Goal: Information Seeking & Learning: Compare options

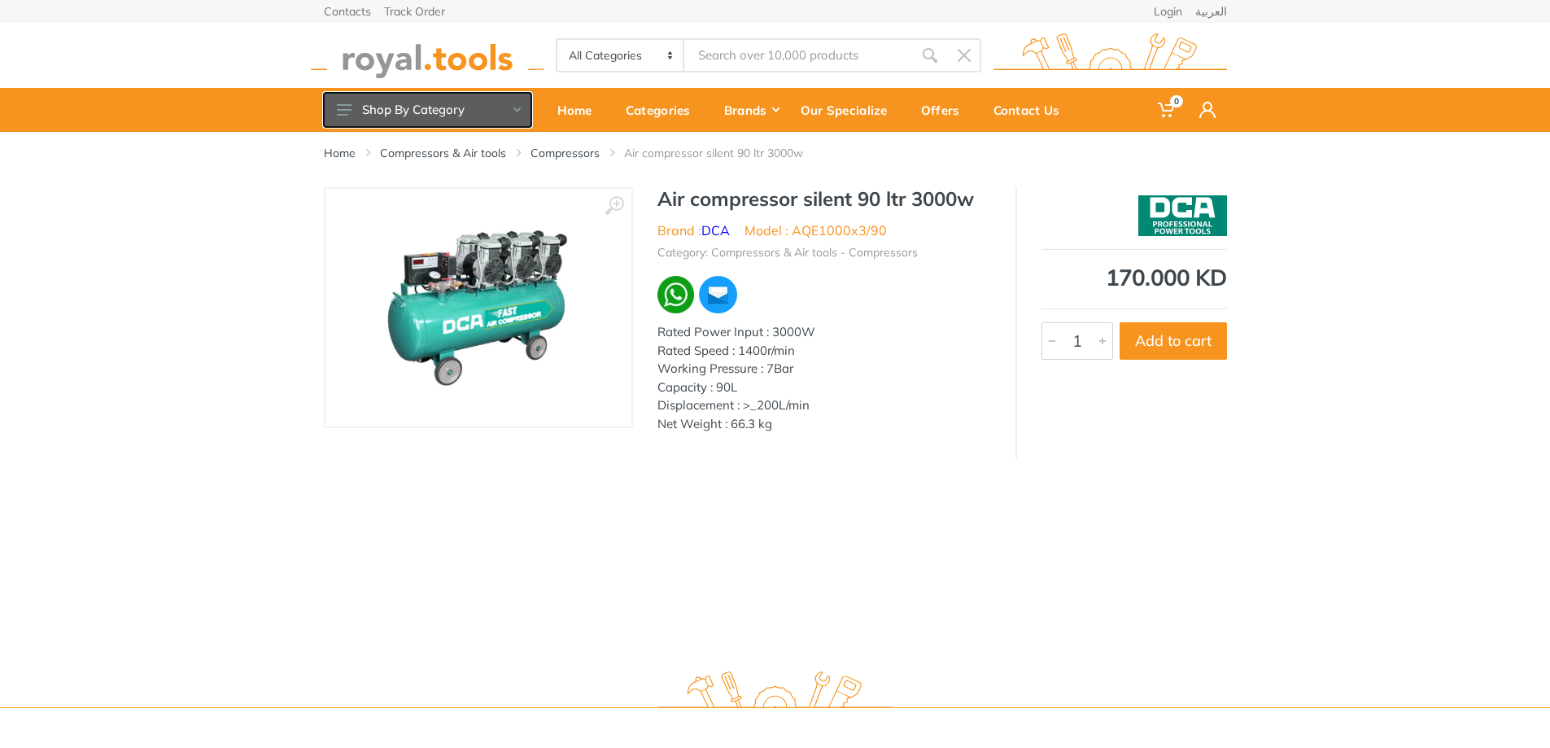
click at [494, 110] on button "Shop By Category" at bounding box center [427, 110] width 207 height 34
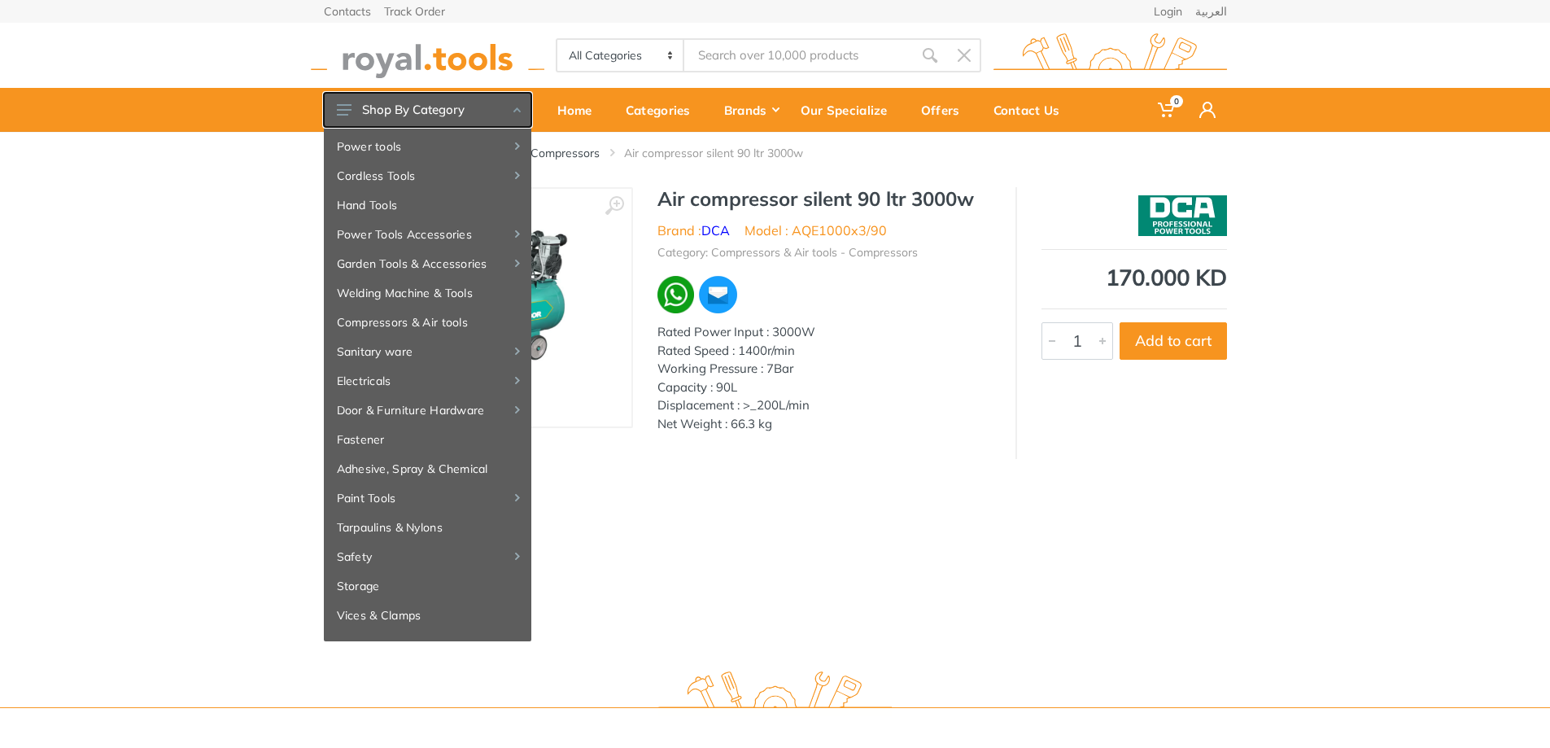
click at [494, 110] on button "Shop By Category" at bounding box center [427, 110] width 207 height 34
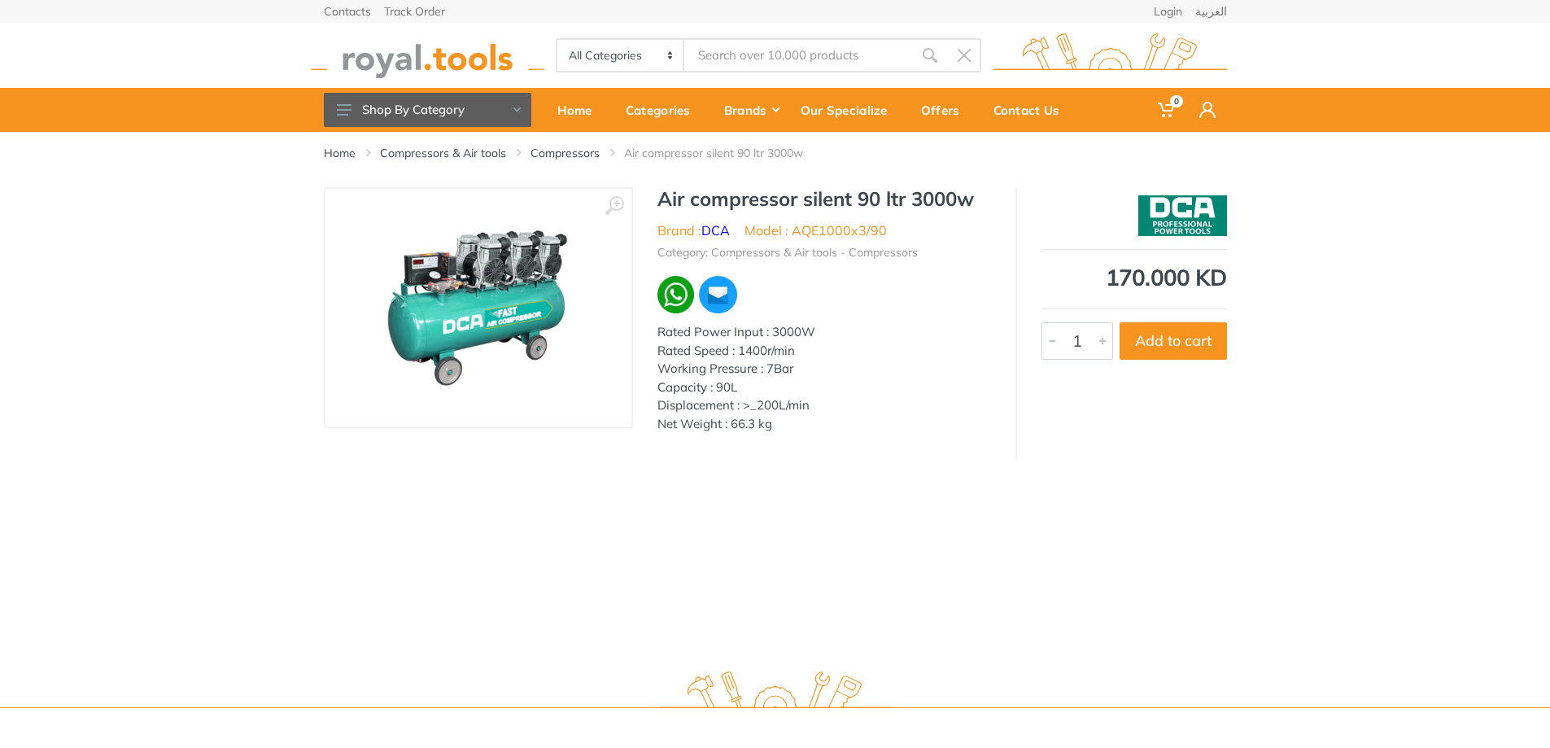
click at [653, 159] on li "Air compressor silent 90 ltr 3000w" at bounding box center [725, 153] width 203 height 16
click at [673, 305] on img at bounding box center [675, 294] width 37 height 37
drag, startPoint x: 538, startPoint y: 229, endPoint x: 782, endPoint y: 517, distance: 377.4
click at [782, 517] on div "Home Compressors & Air tools Compressors Air compressor silent 90 ltr 3000w ‹ 1" at bounding box center [775, 393] width 1550 height 523
click at [620, 202] on icon at bounding box center [614, 206] width 20 height 20
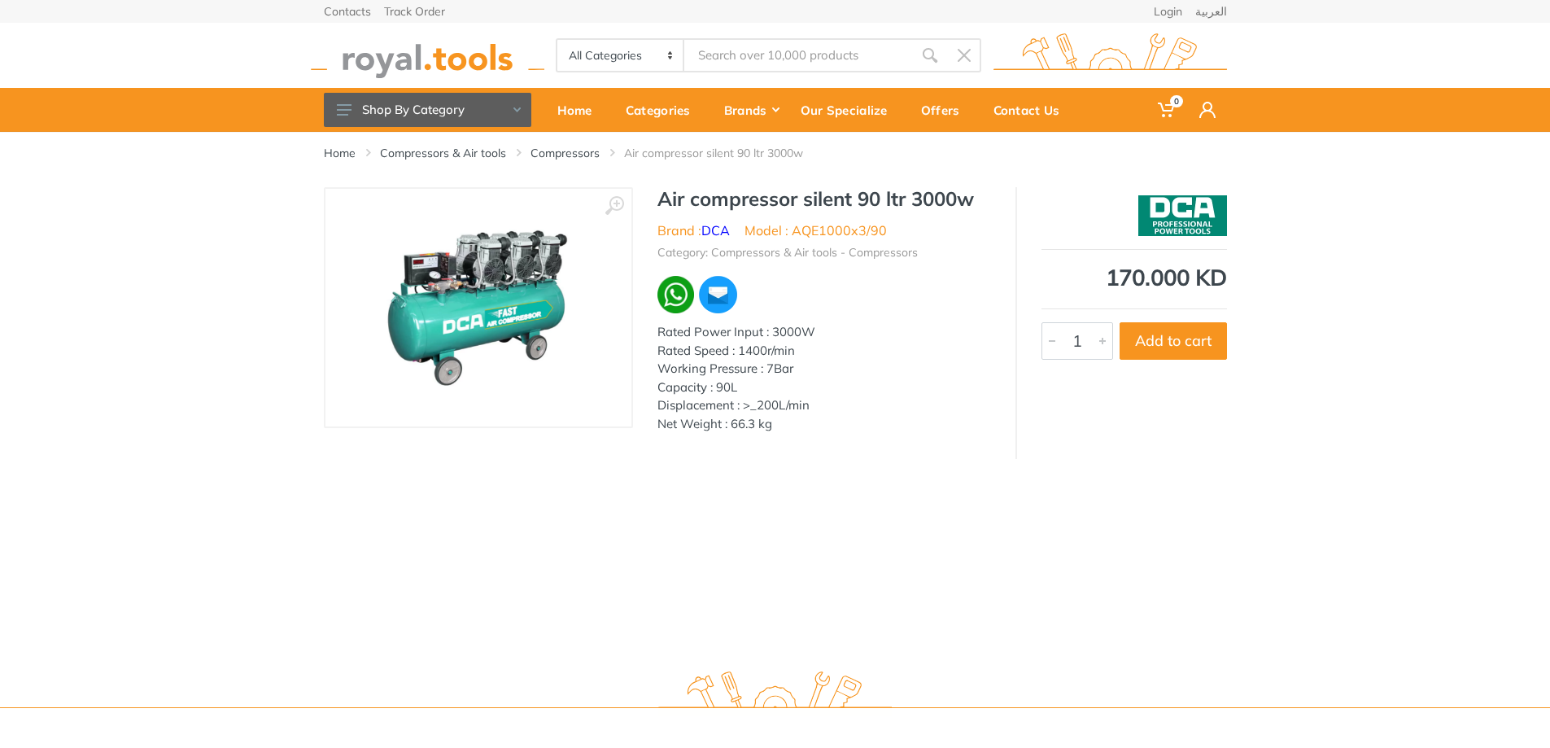
drag, startPoint x: 576, startPoint y: 268, endPoint x: 942, endPoint y: 419, distance: 396.1
click at [956, 435] on div "Air compressor silent 90 ltr 3000w Brand : DCA Model : AQE1000x3/90 Category: C…" at bounding box center [824, 314] width 382 height 255
click at [767, 198] on h1 "Air compressor silent 90 ltr 3000w" at bounding box center [823, 199] width 333 height 24
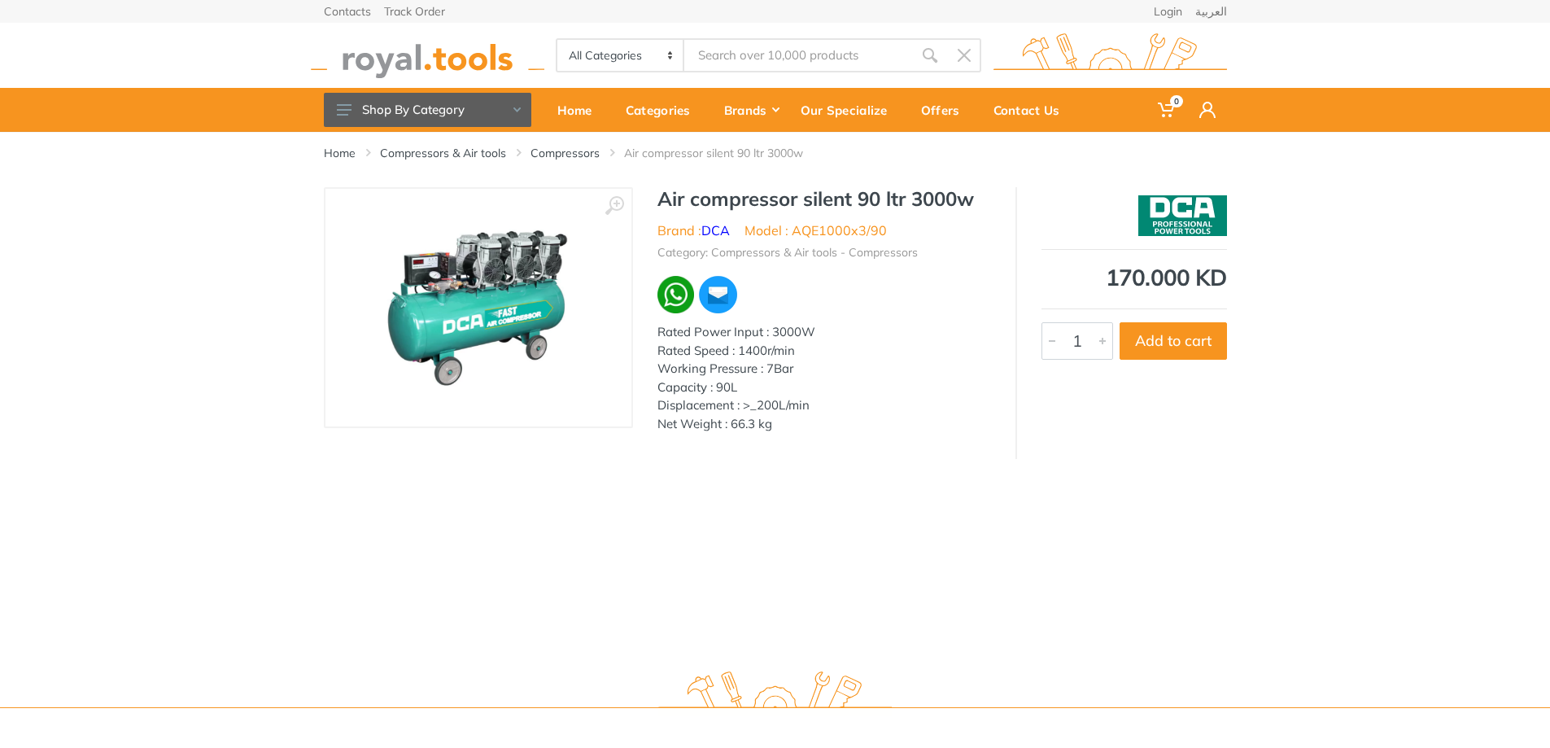
click at [843, 236] on li "Model : AQE1000x3/90" at bounding box center [815, 230] width 142 height 20
click at [801, 234] on li "Model : AQE1000x3/90" at bounding box center [815, 230] width 142 height 20
click at [715, 229] on link "DCA" at bounding box center [715, 230] width 28 height 16
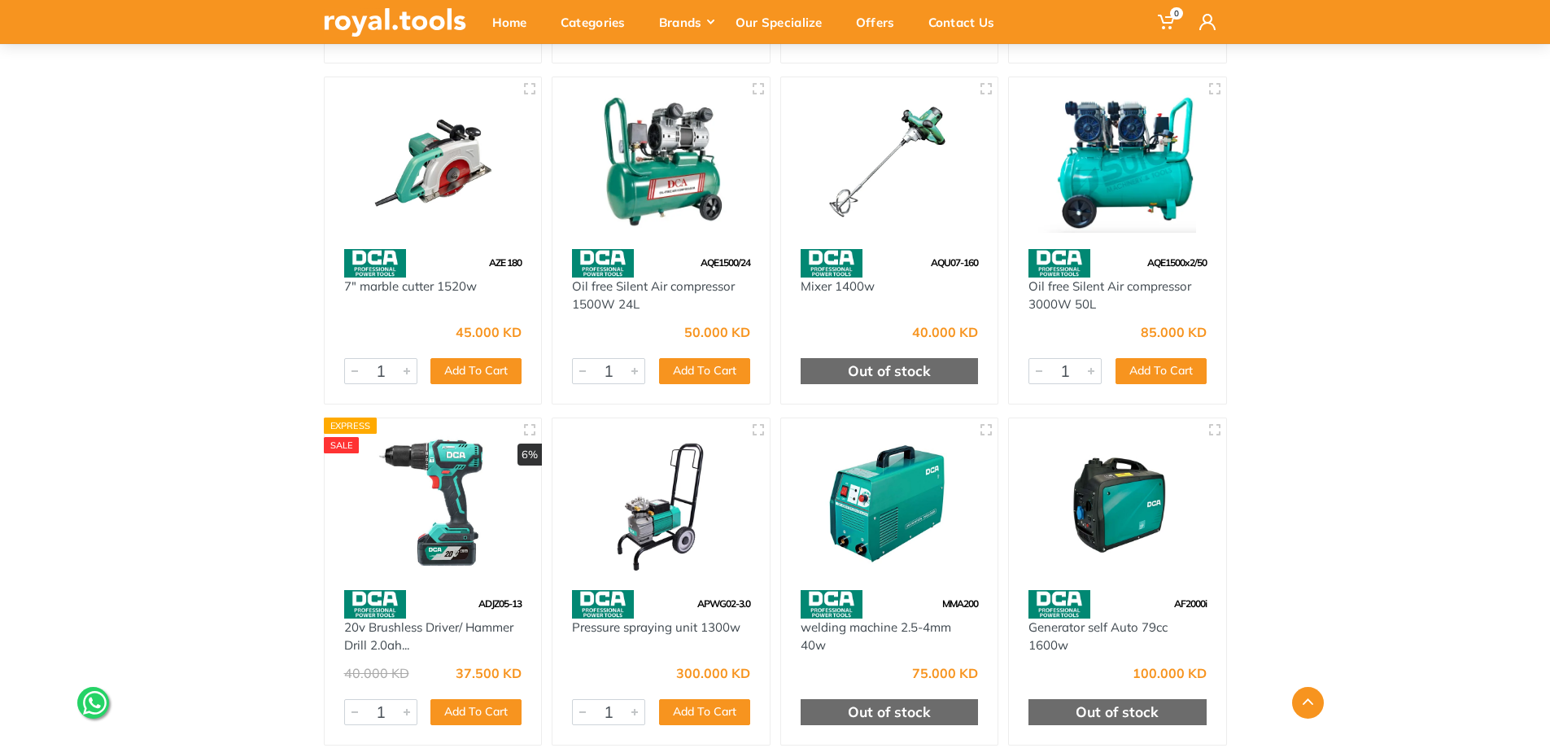
scroll to position [1627, 0]
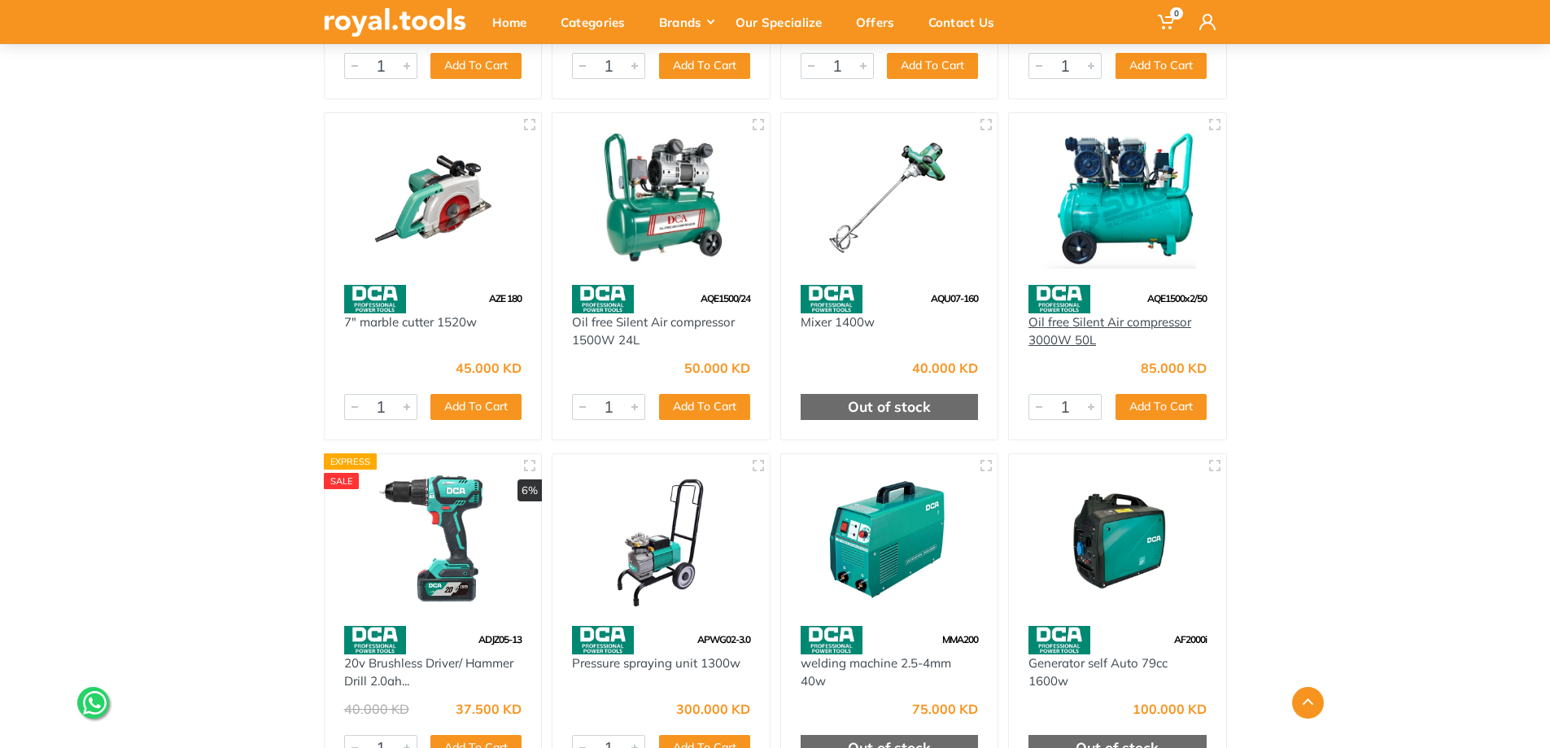
click at [1122, 316] on link "Oil free Silent Air compressor 3000W 50L" at bounding box center [1109, 331] width 163 height 34
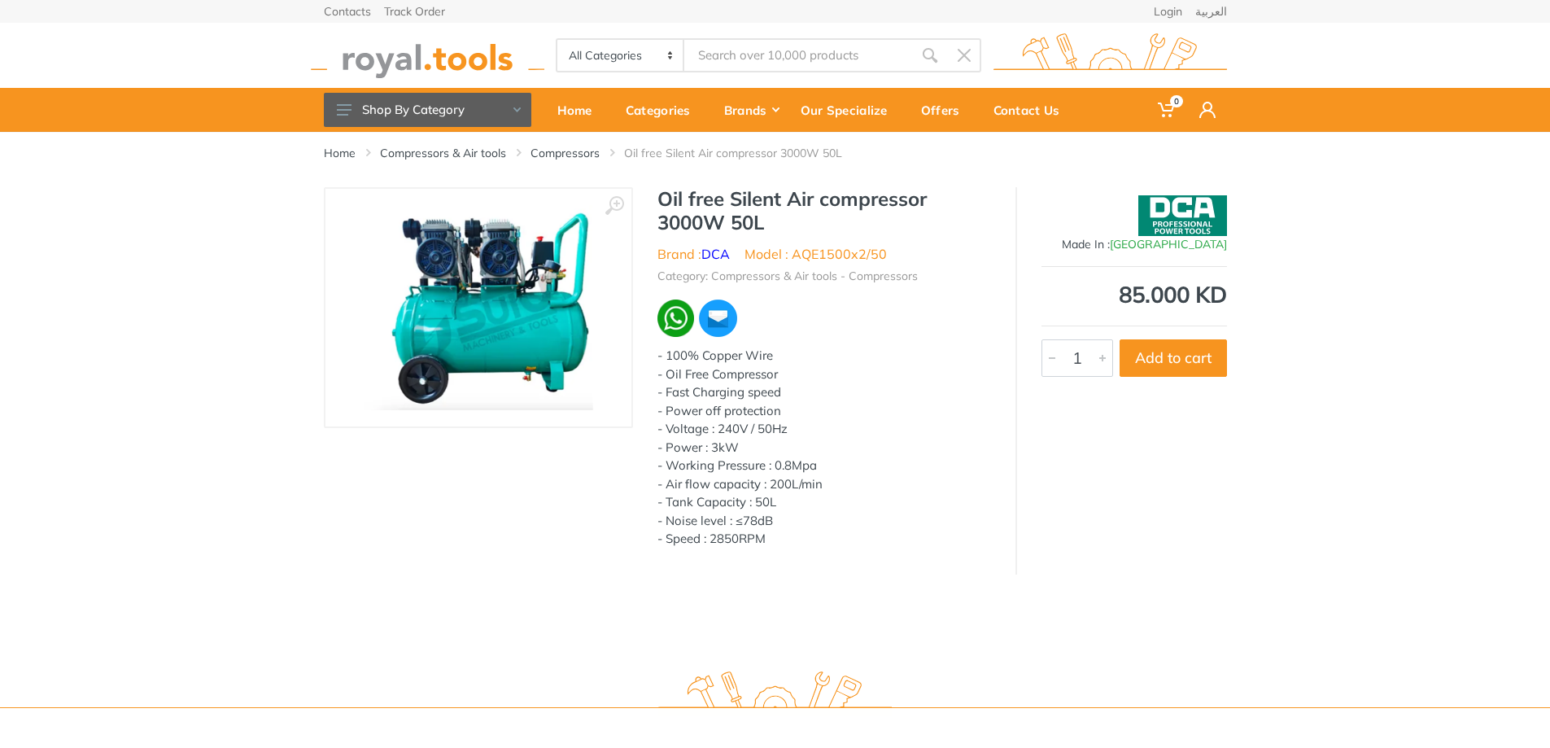
drag, startPoint x: 918, startPoint y: 331, endPoint x: 874, endPoint y: 334, distance: 44.9
click at [890, 342] on div "Oil free Silent Air compressor 3000W 50L Brand : DCA Model : AQE1500x2/50 Categ…" at bounding box center [824, 372] width 382 height 371
click at [735, 154] on li "Oil free Silent Air compressor 3000W 50L" at bounding box center [745, 153] width 242 height 16
click at [564, 150] on link "Compressors" at bounding box center [564, 153] width 69 height 16
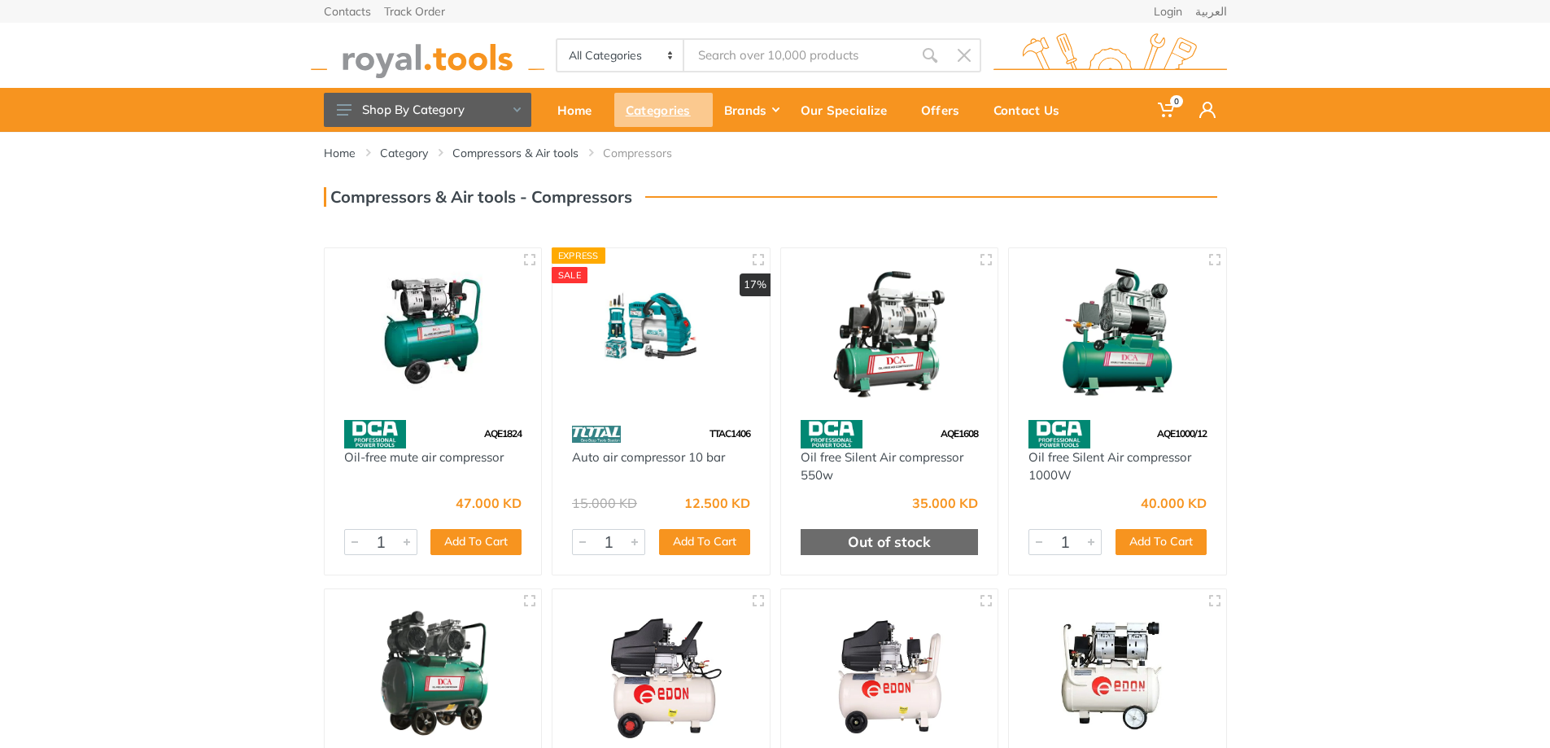
click at [666, 114] on div "Categories" at bounding box center [663, 110] width 98 height 34
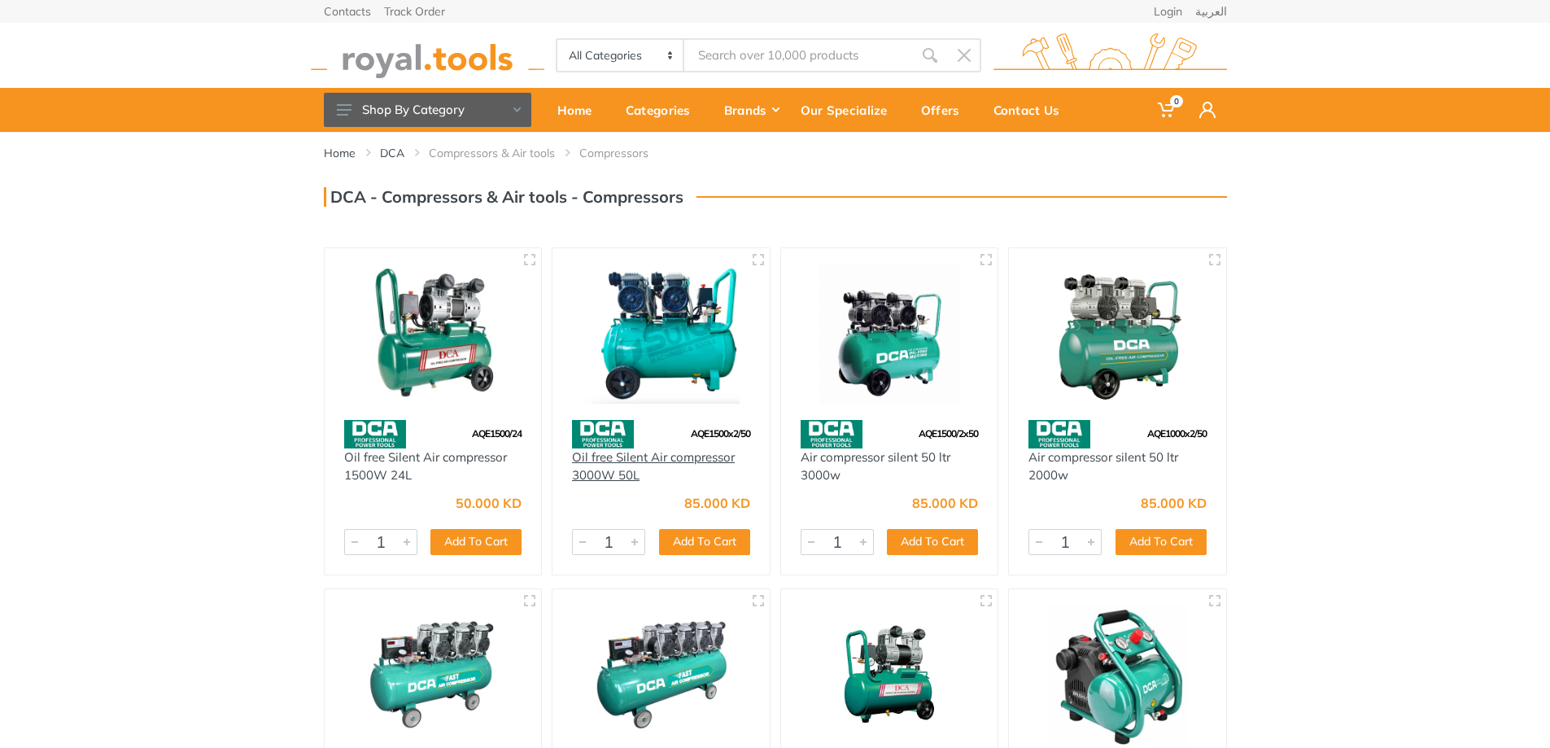
click at [657, 457] on link "Oil free Silent Air compressor 3000W 50L" at bounding box center [653, 466] width 163 height 34
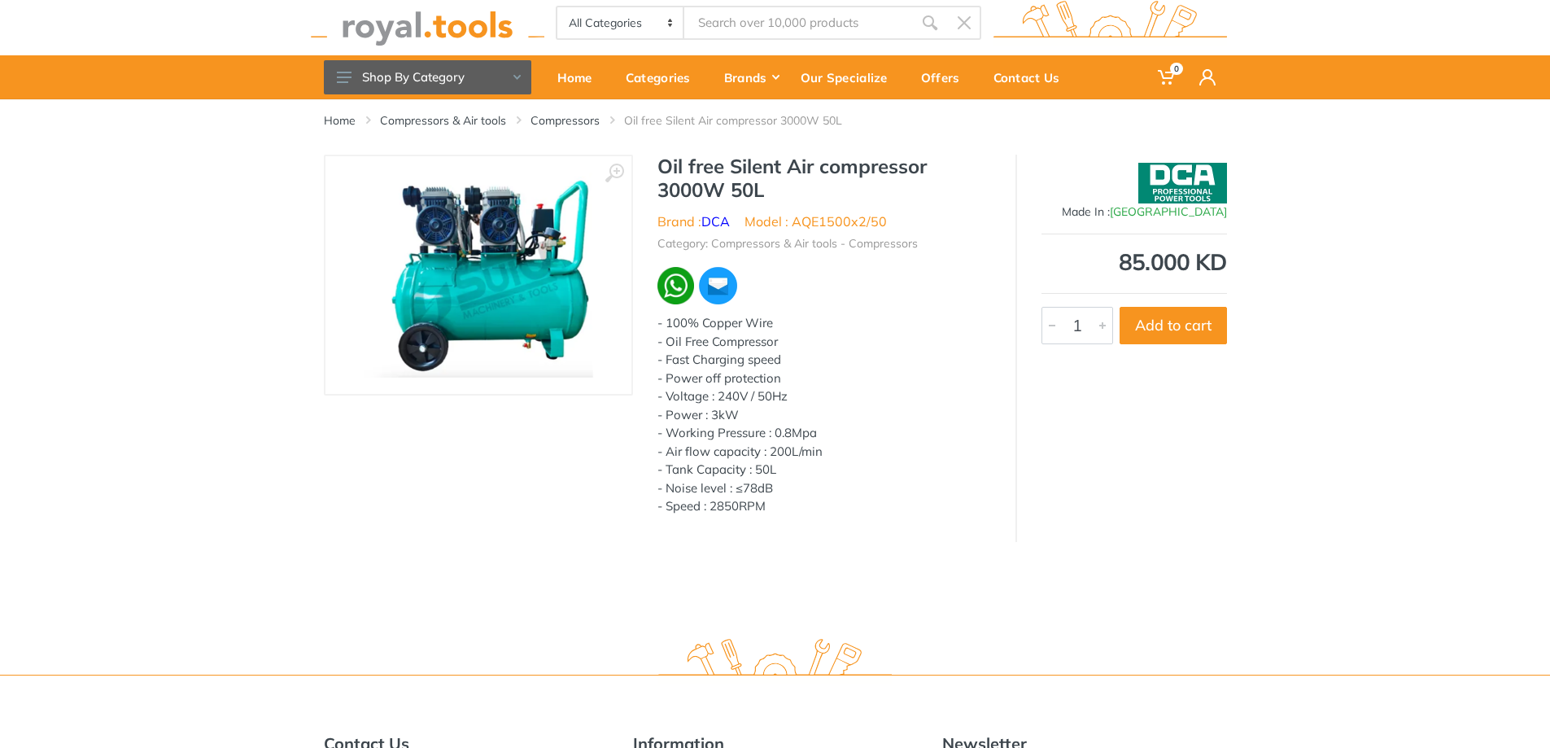
scroll to position [1, 0]
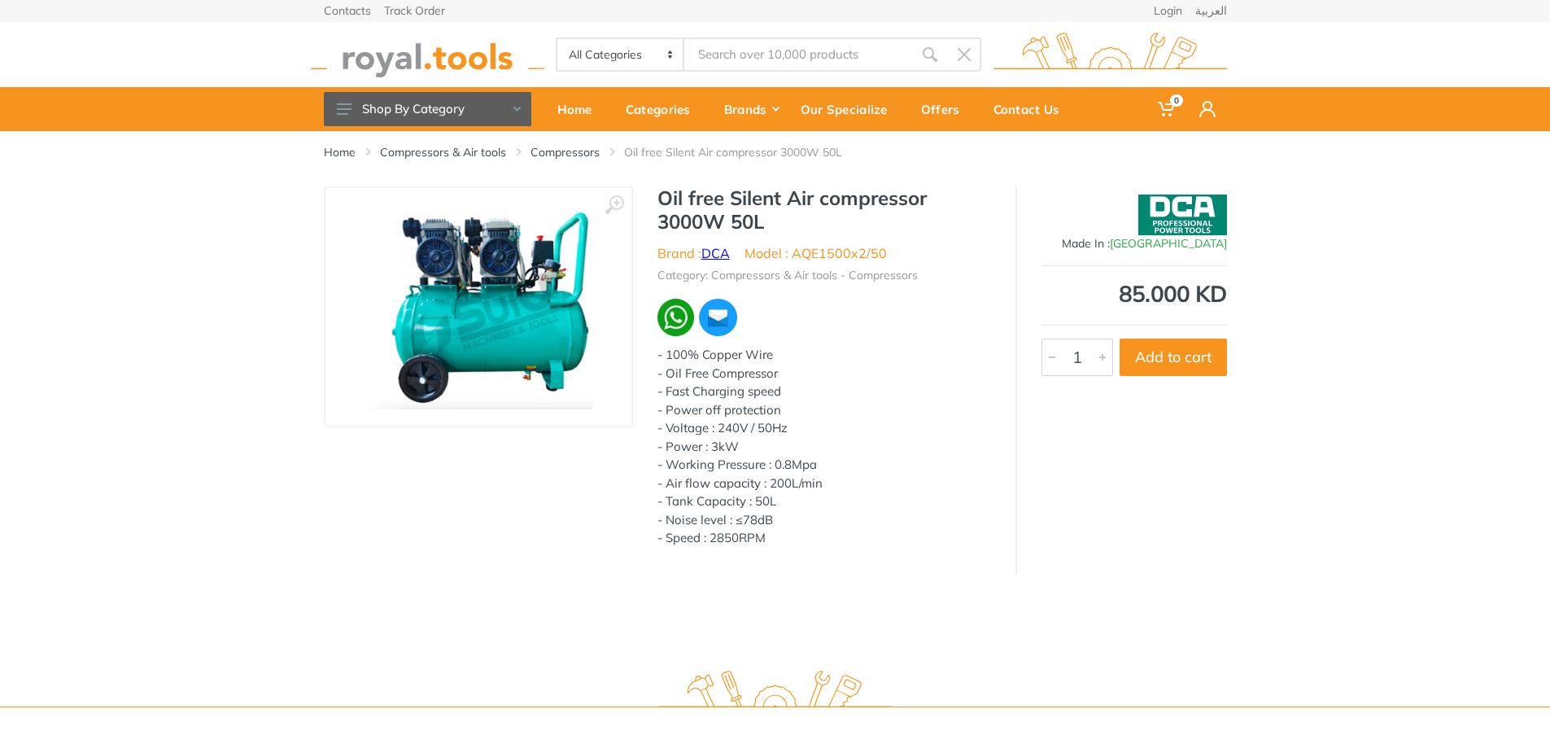
click at [721, 251] on link "DCA" at bounding box center [715, 253] width 28 height 16
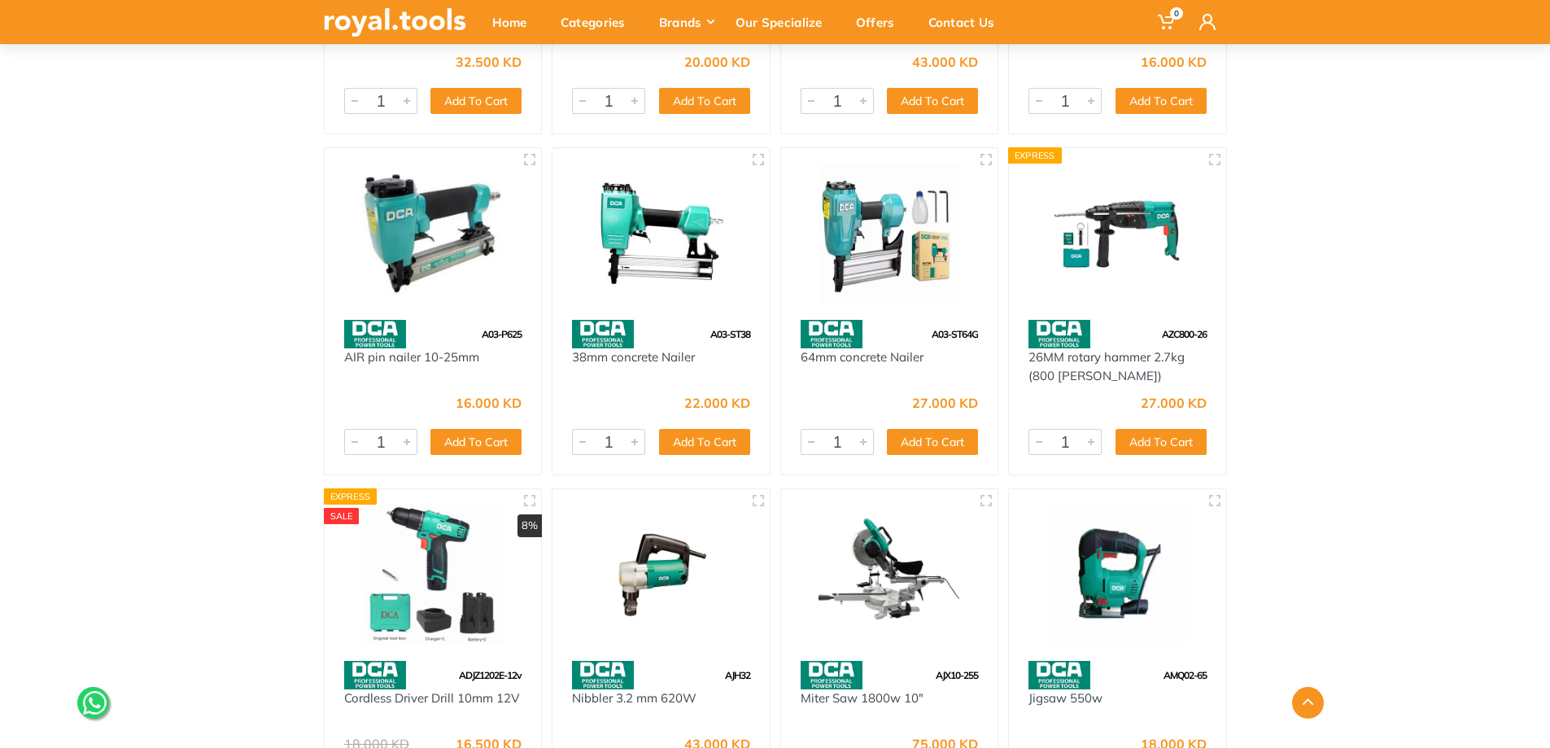
scroll to position [81, 0]
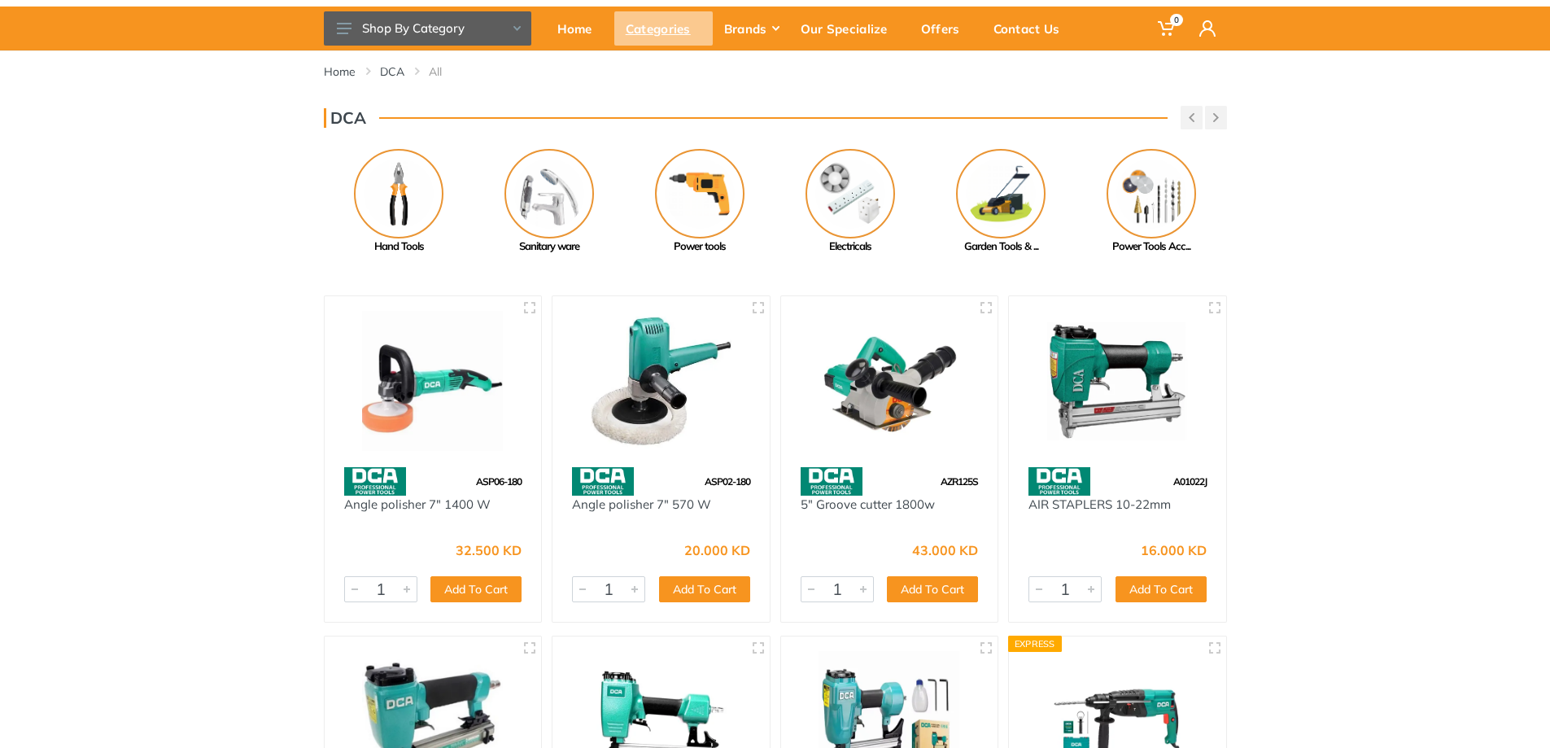
click at [679, 17] on div "Categories" at bounding box center [663, 28] width 98 height 34
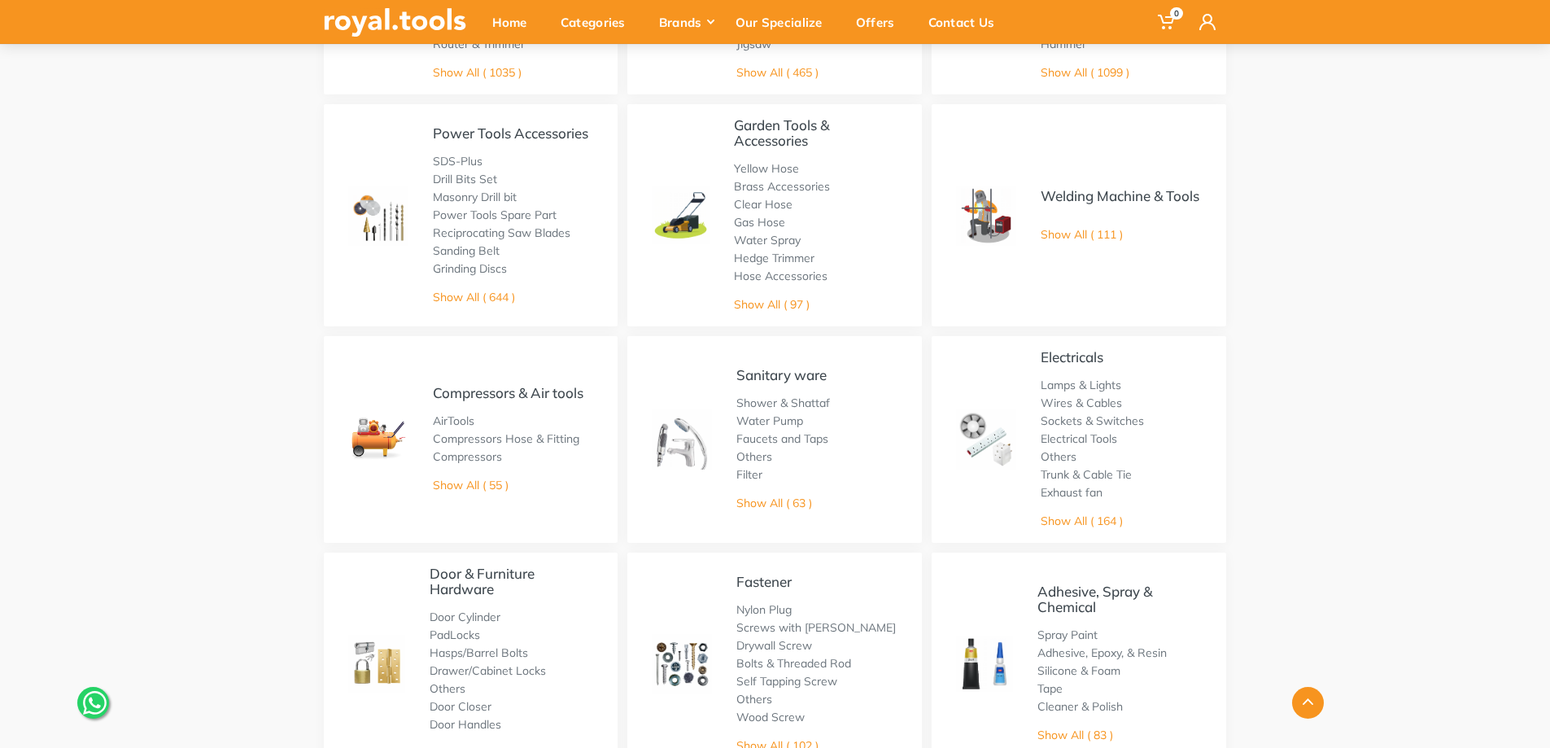
scroll to position [325, 0]
click at [469, 452] on link "Compressors" at bounding box center [467, 454] width 69 height 15
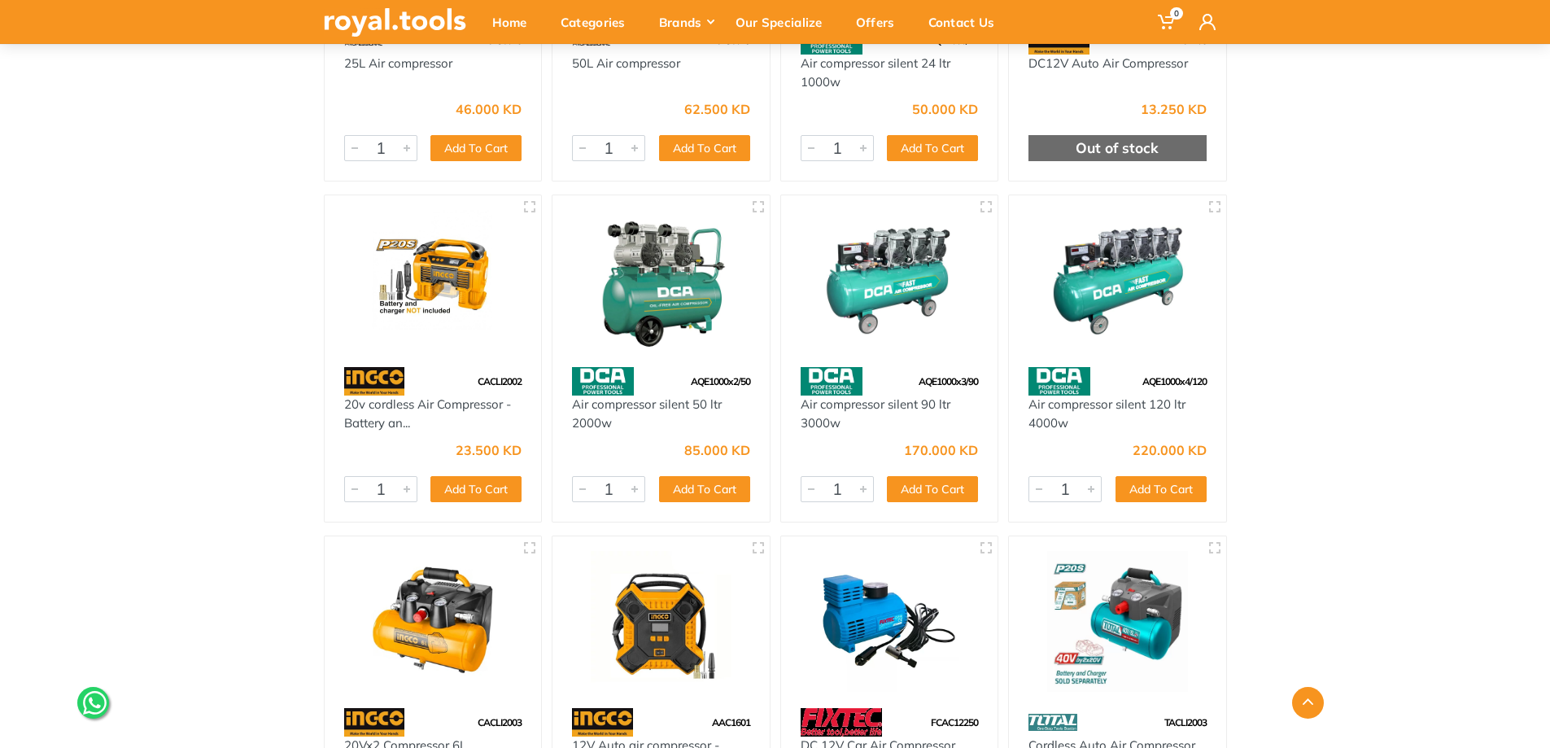
scroll to position [1789, 0]
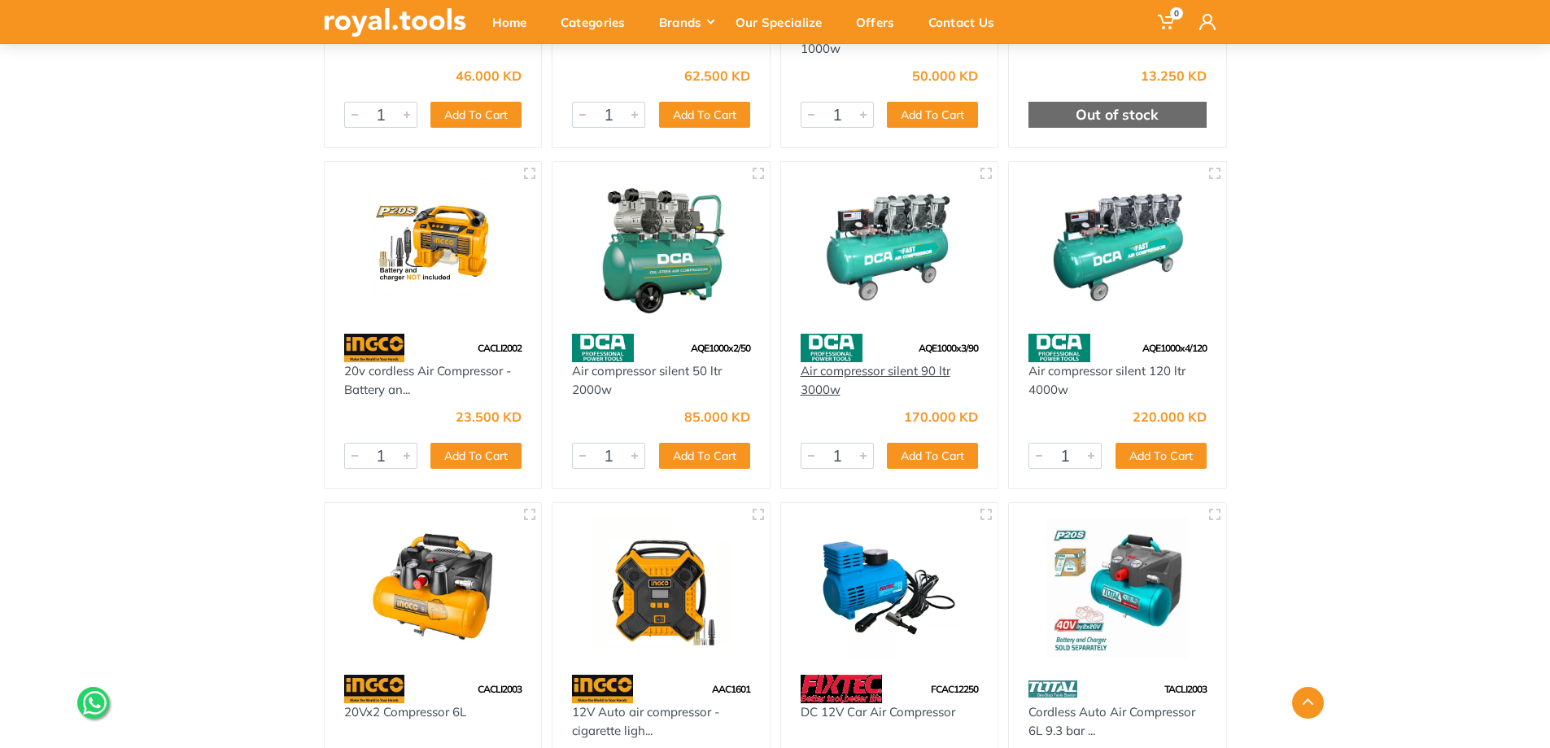
click at [864, 367] on link "Air compressor silent 90 ltr 3000w" at bounding box center [875, 380] width 150 height 34
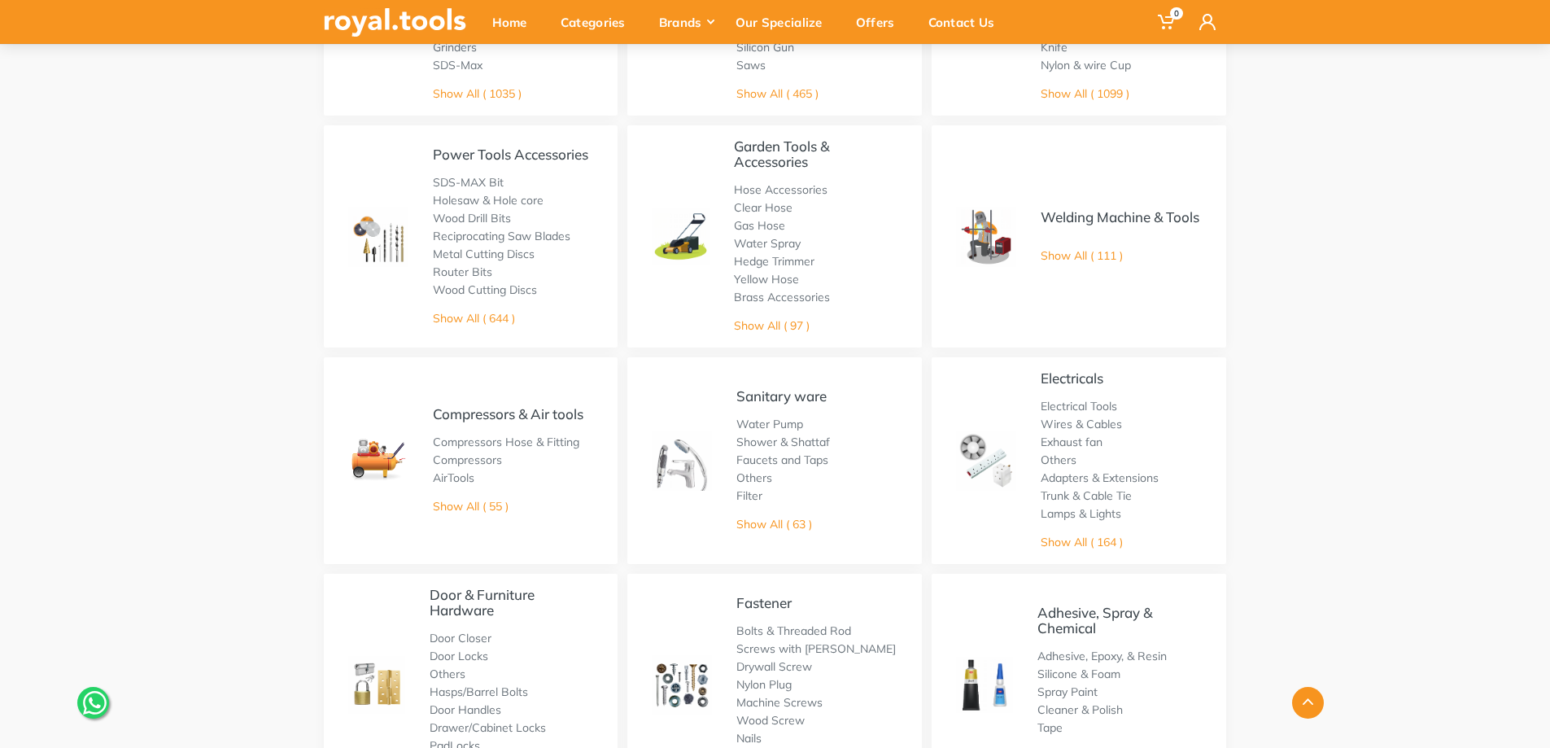
scroll to position [569, 0]
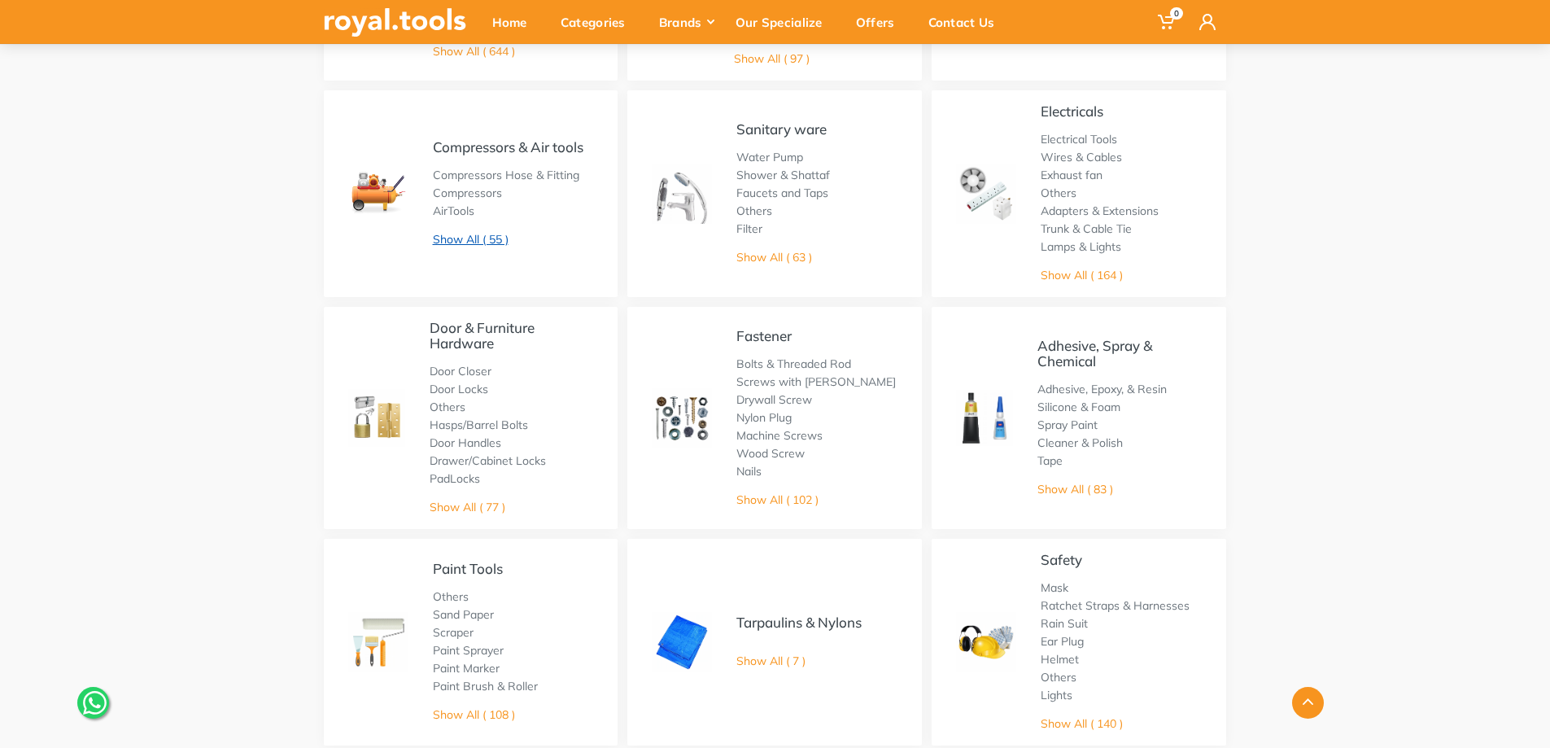
click at [487, 233] on link "Show All ( 55 )" at bounding box center [471, 239] width 76 height 15
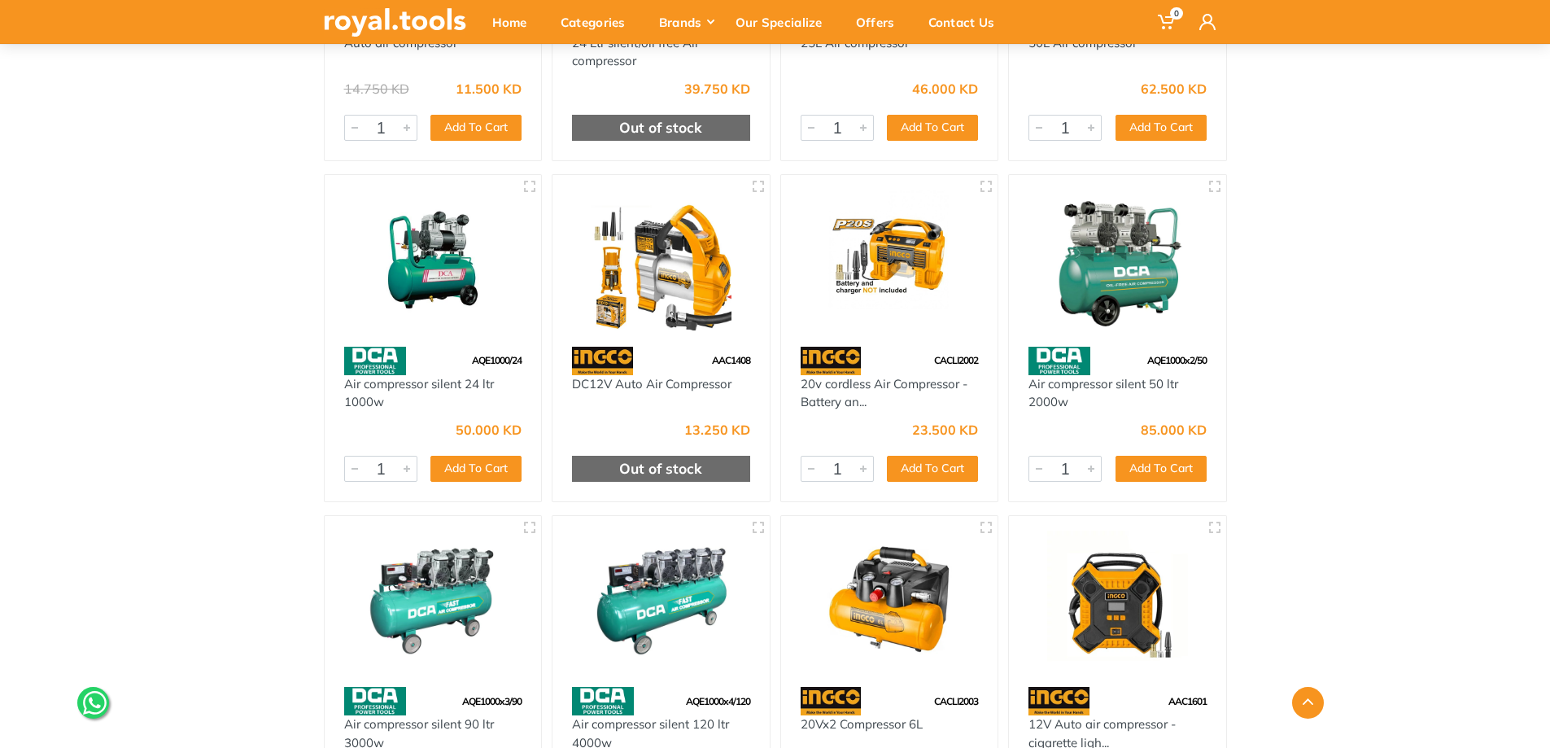
scroll to position [2766, 0]
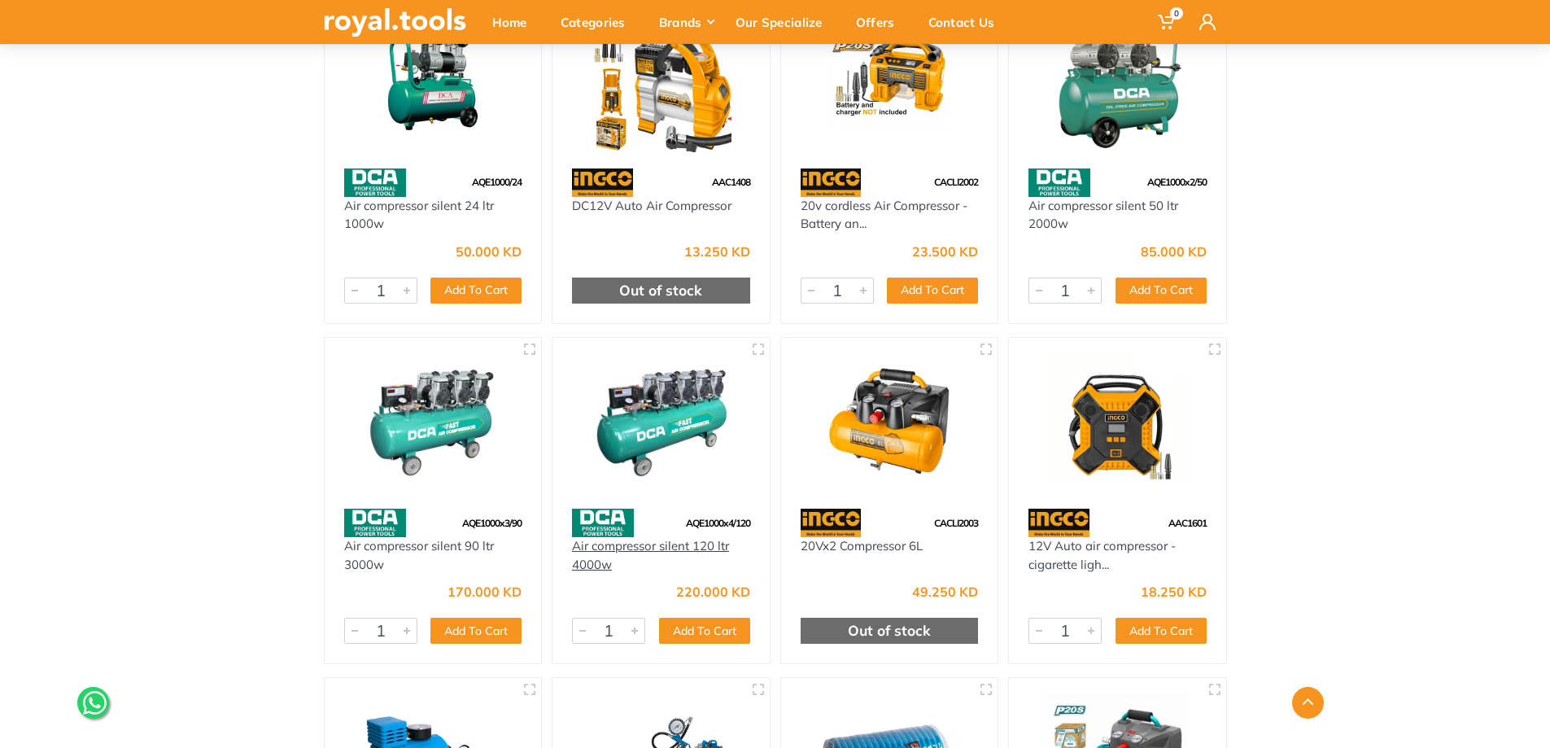
click at [673, 541] on link "Air compressor silent 120 ltr 4000w" at bounding box center [650, 555] width 157 height 34
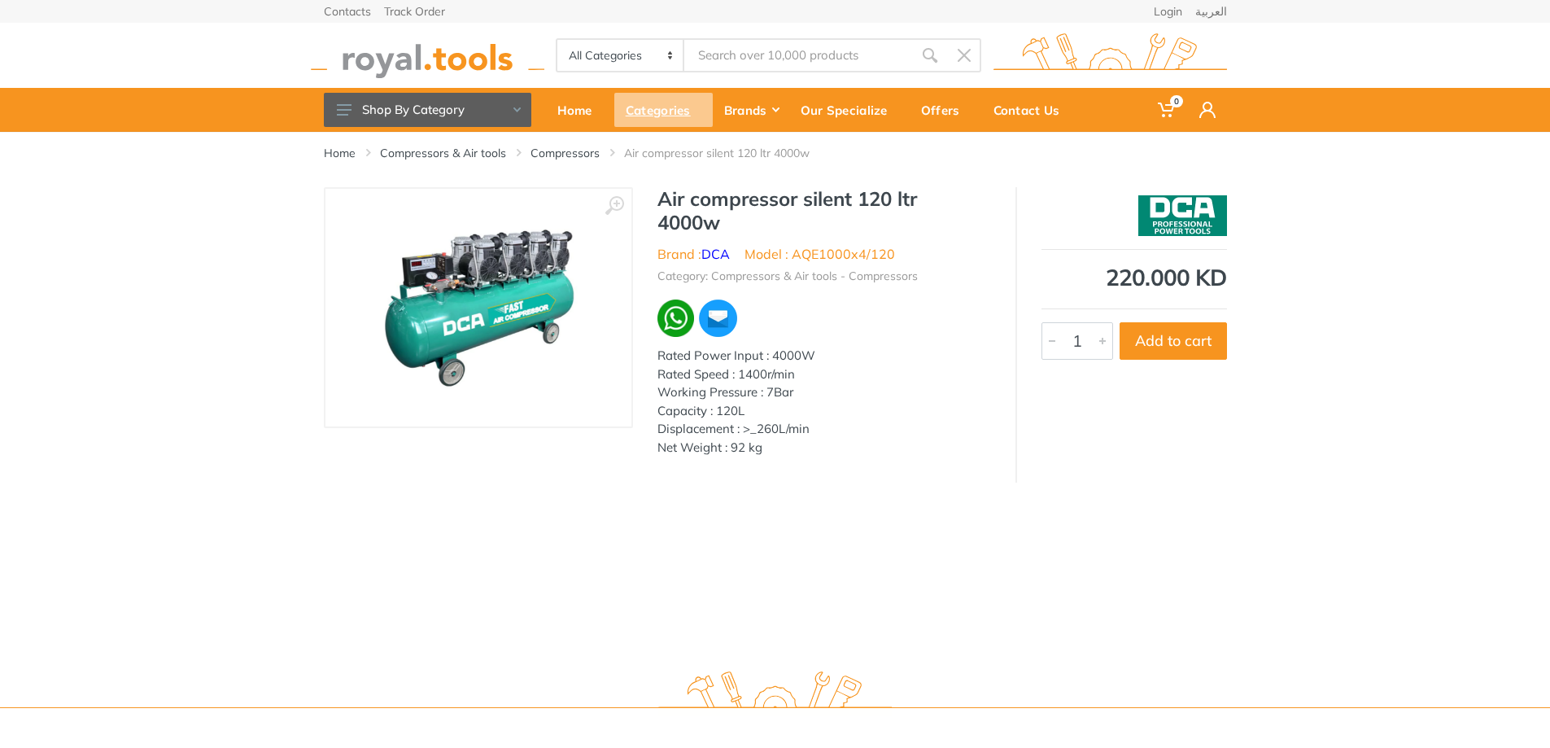
click at [634, 111] on div "Categories" at bounding box center [663, 110] width 98 height 34
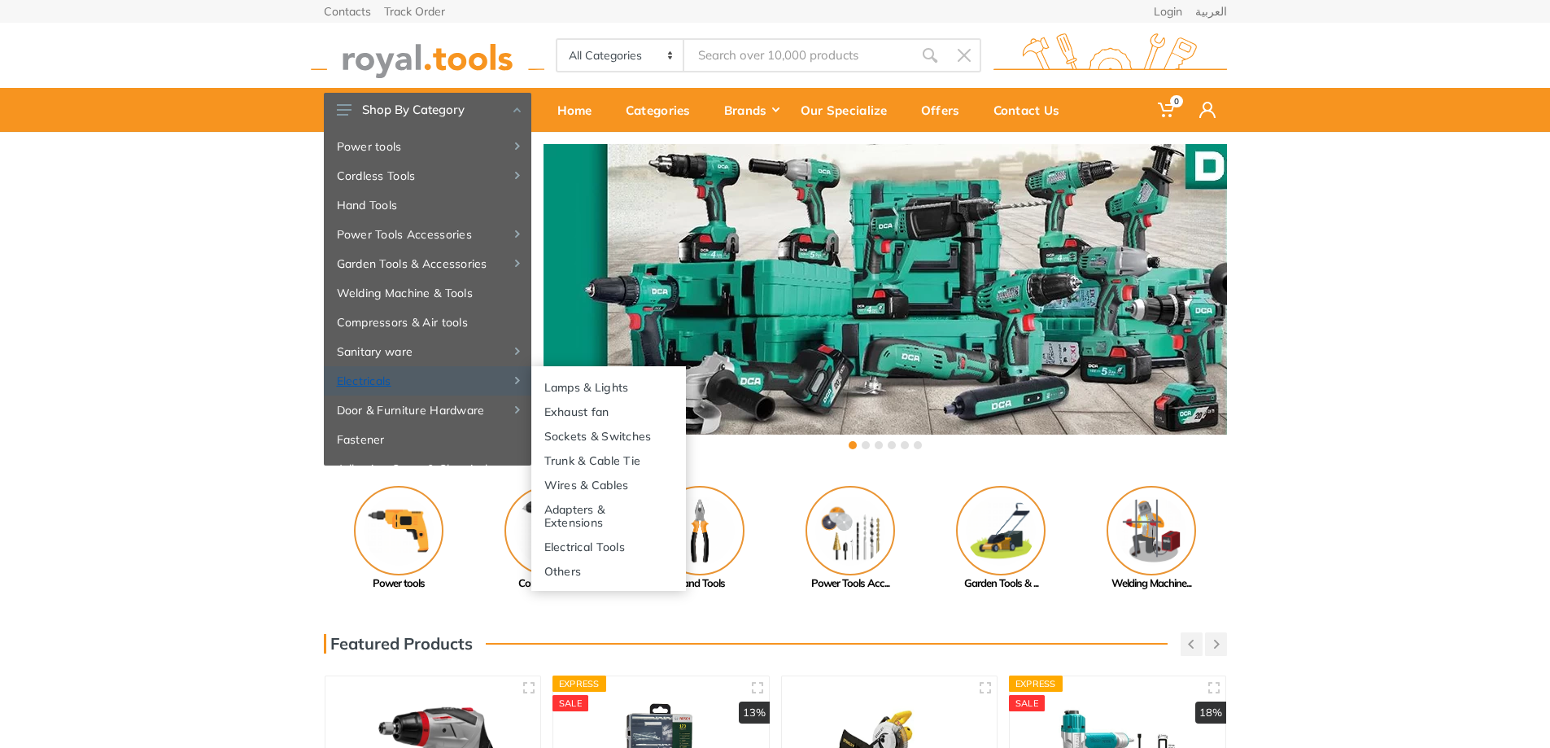
click at [399, 375] on link "Electricals" at bounding box center [427, 380] width 207 height 29
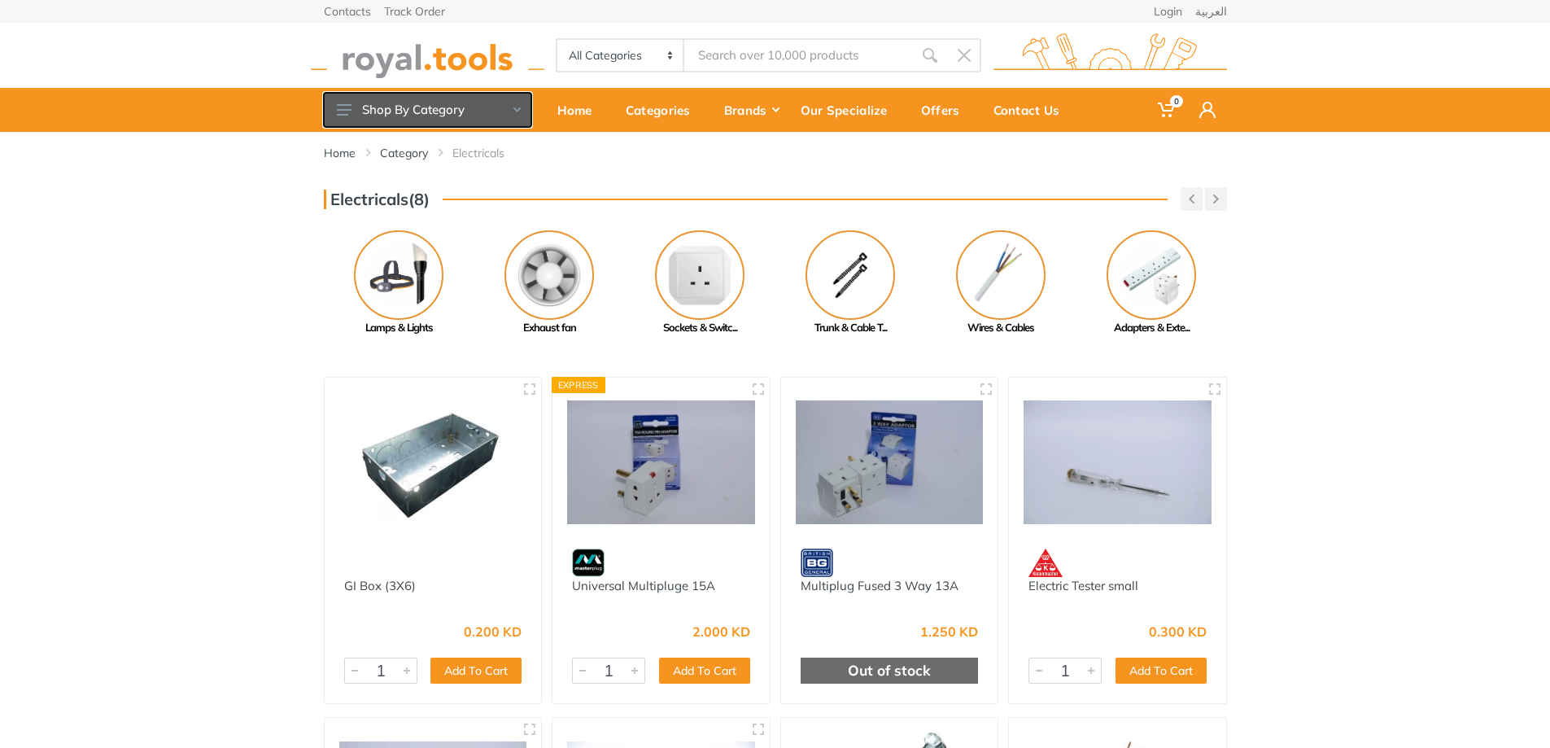
click at [410, 102] on button "Shop By Category" at bounding box center [427, 110] width 207 height 34
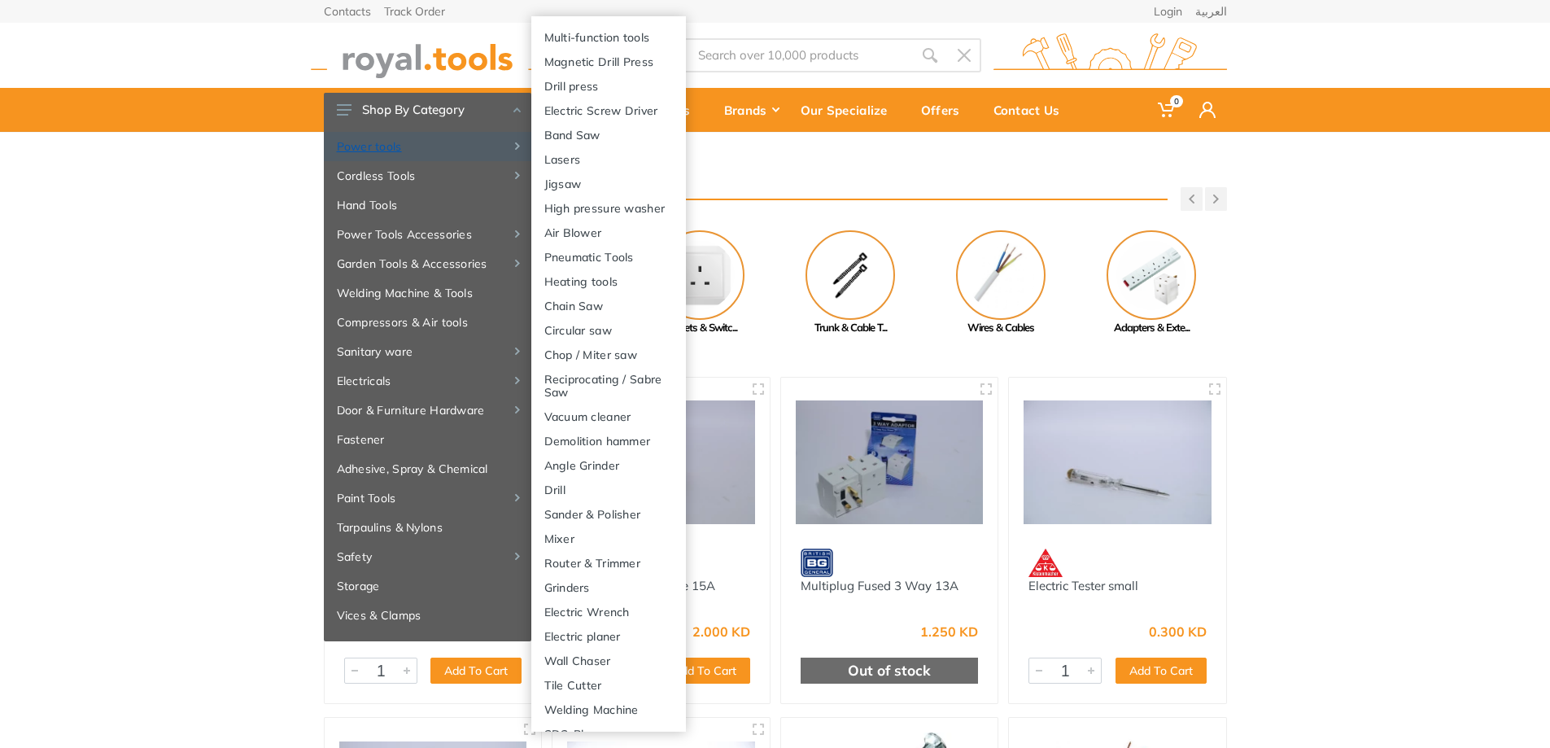
click at [399, 148] on link "Power tools" at bounding box center [427, 146] width 207 height 29
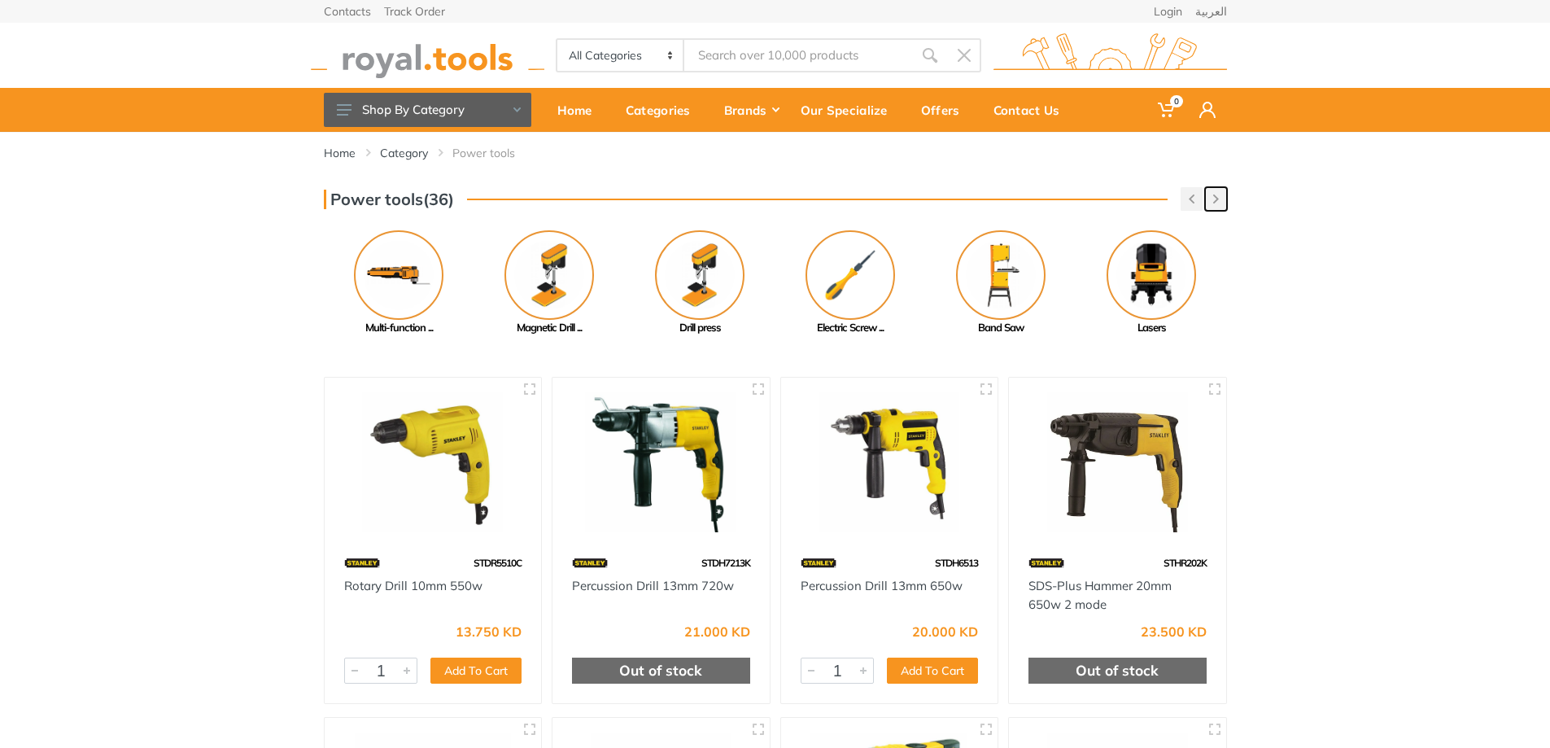
click at [1214, 197] on use "button" at bounding box center [1216, 198] width 6 height 9
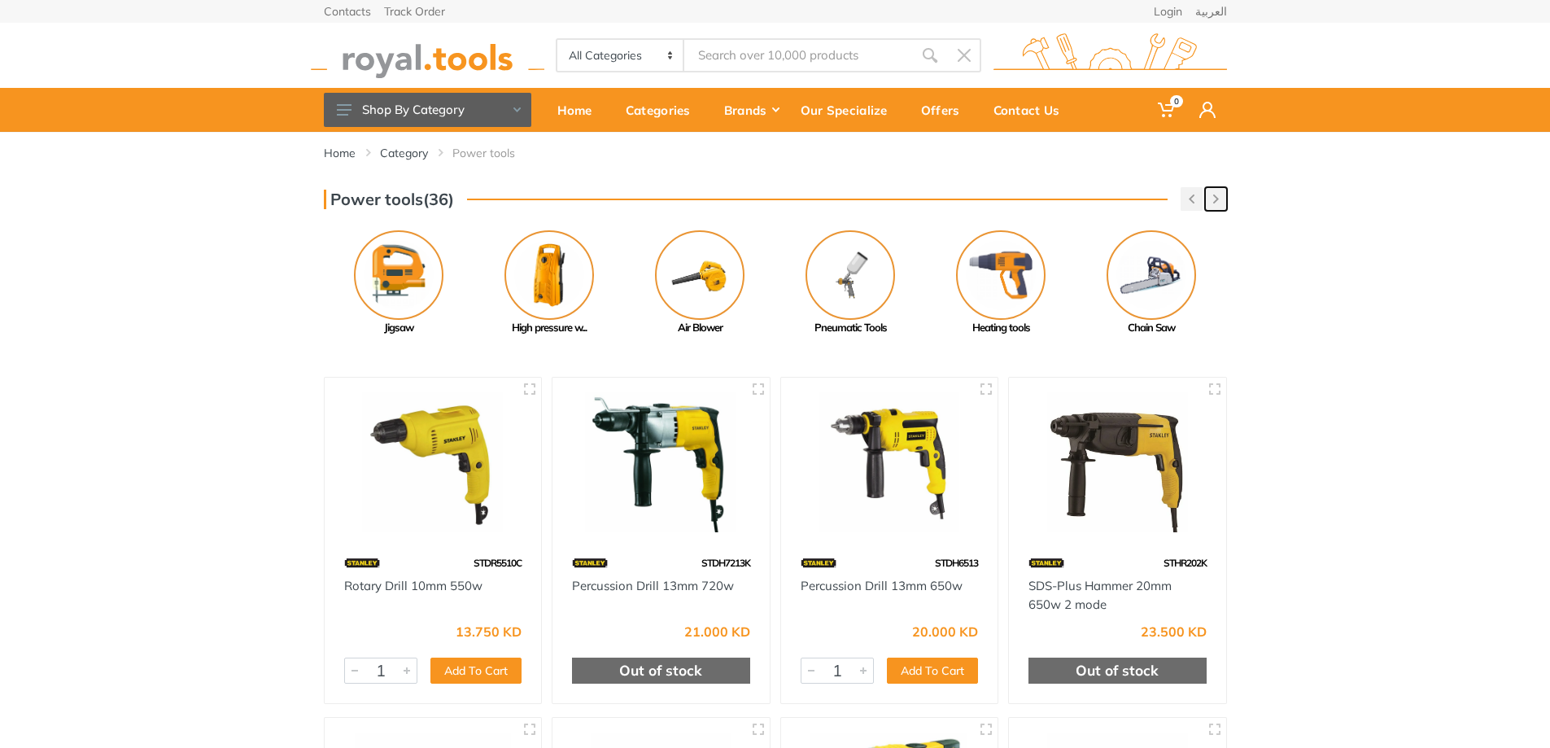
click at [1214, 197] on use "button" at bounding box center [1216, 198] width 6 height 9
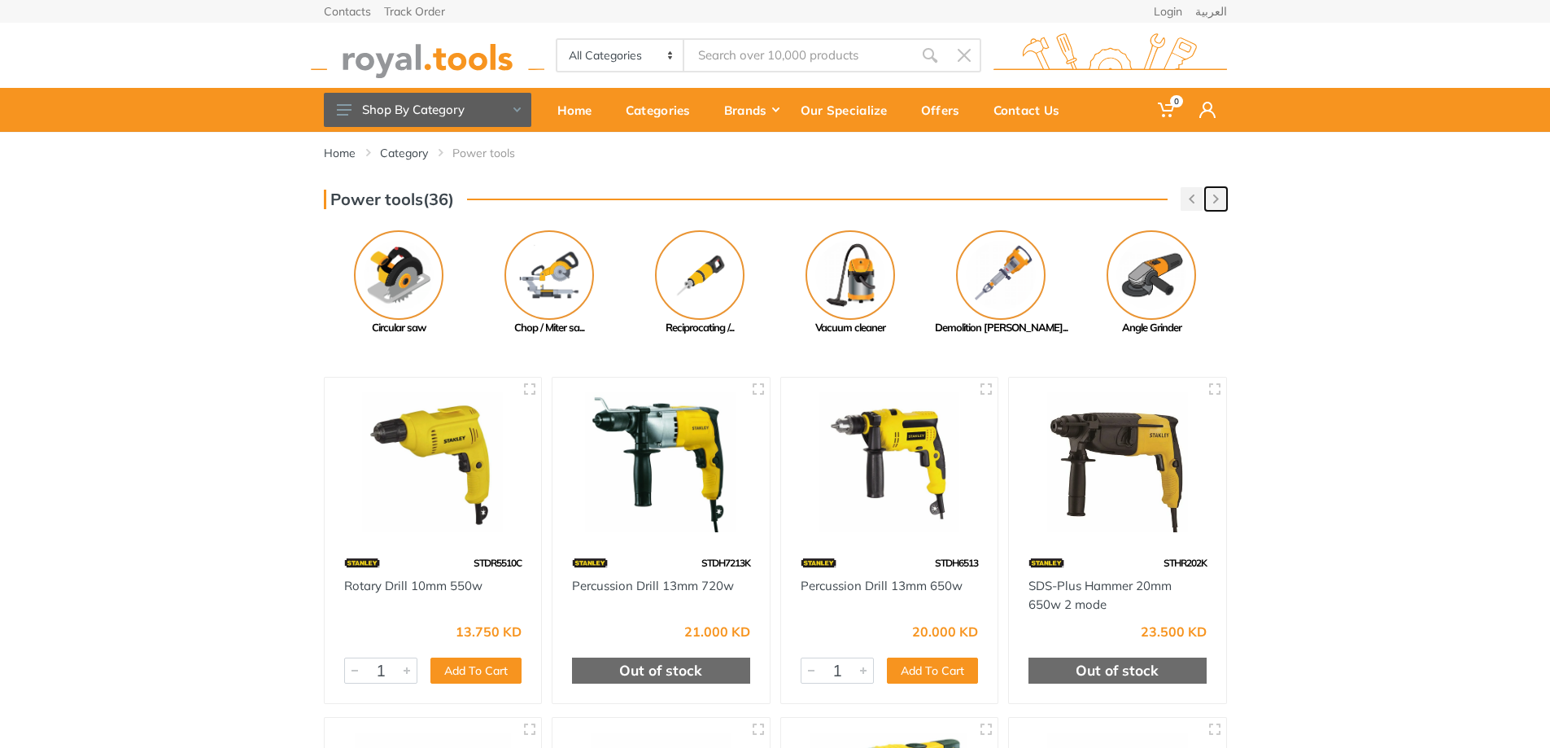
click at [1214, 197] on use "button" at bounding box center [1216, 198] width 6 height 9
